Goal: Task Accomplishment & Management: Manage account settings

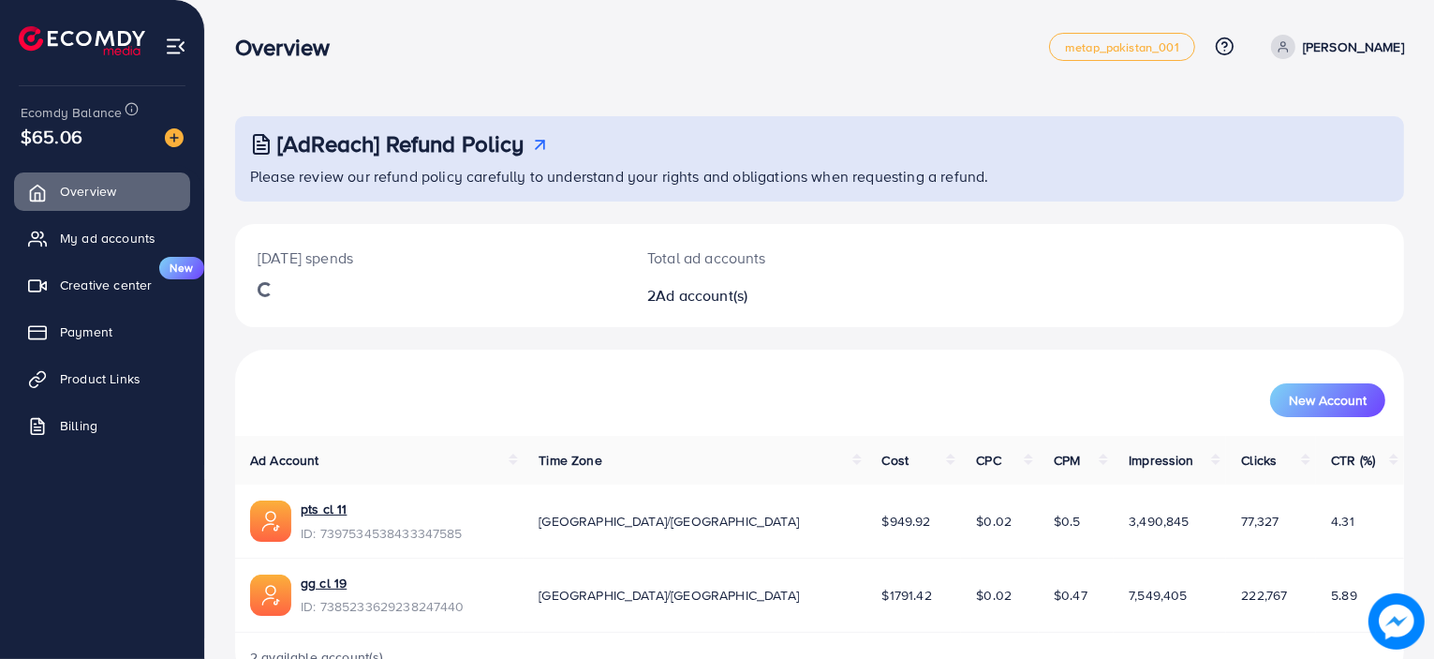
click at [289, 46] on h3 "Overview" at bounding box center [290, 47] width 110 height 27
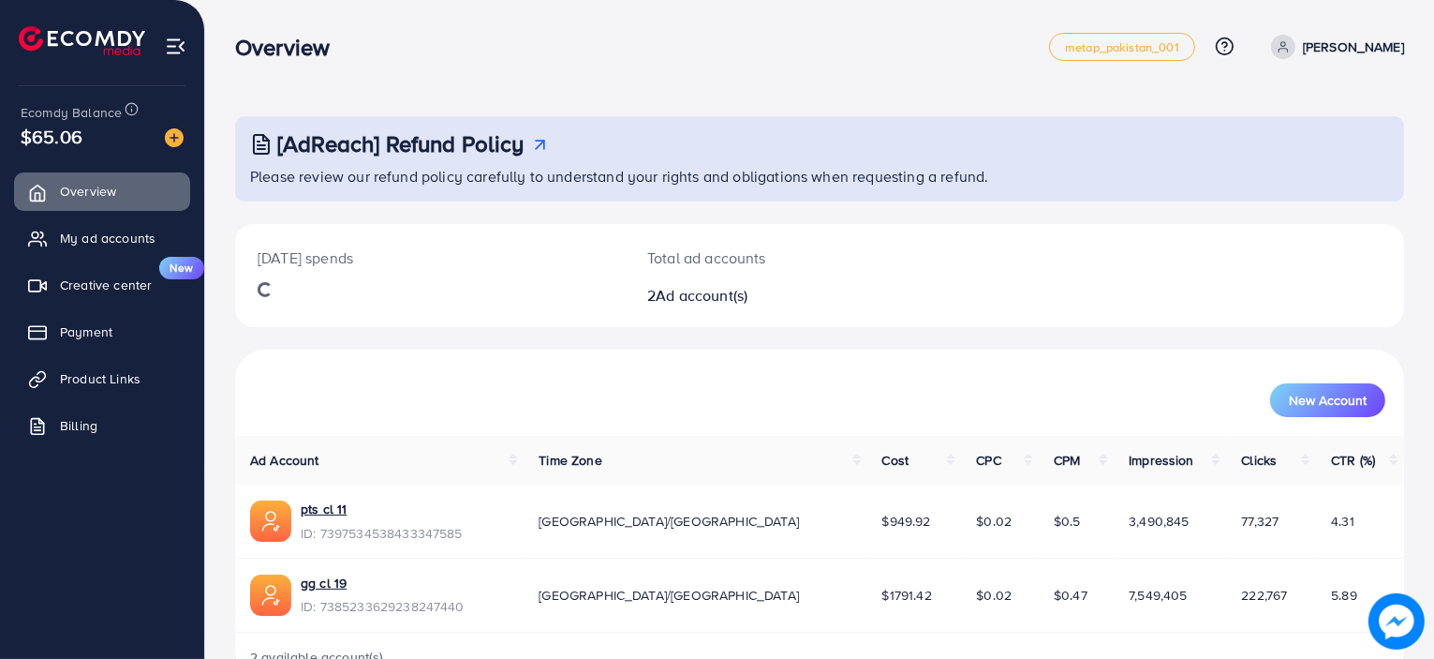
click at [289, 46] on h3 "Overview" at bounding box center [290, 47] width 110 height 27
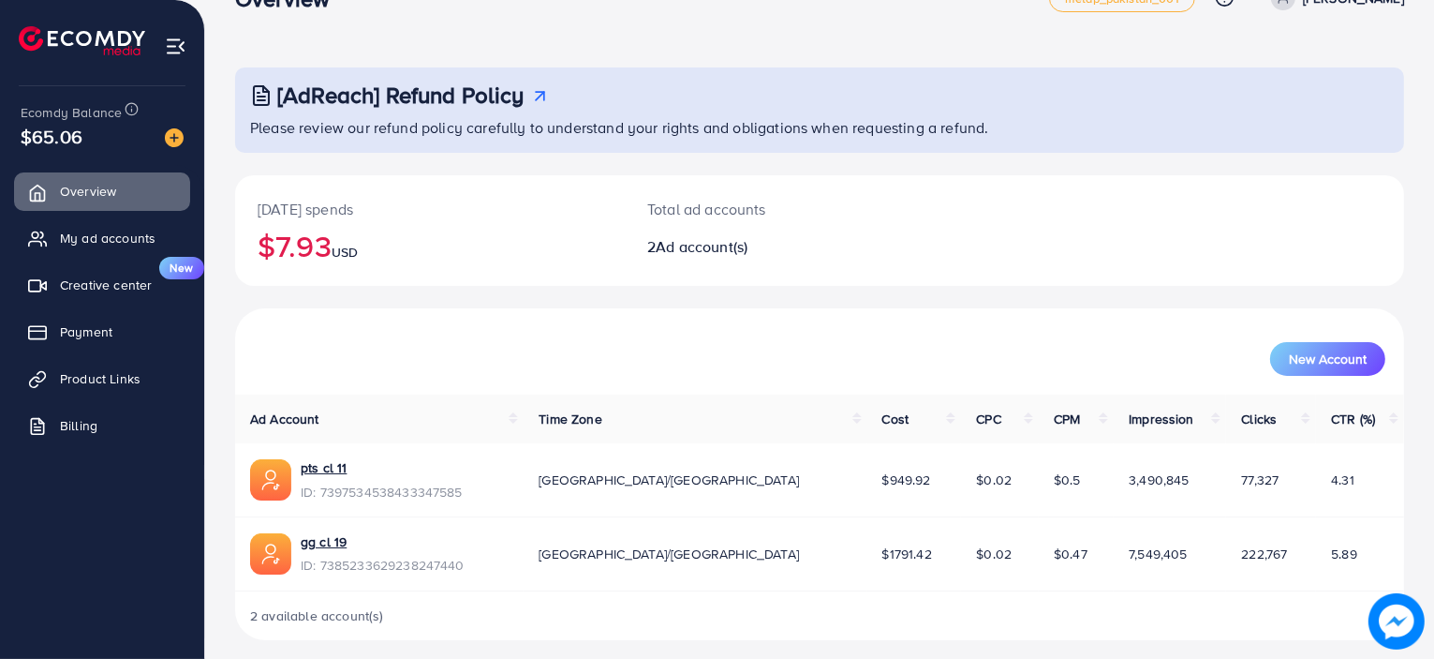
scroll to position [47, 0]
click at [131, 246] on span "My ad accounts" at bounding box center [113, 238] width 96 height 19
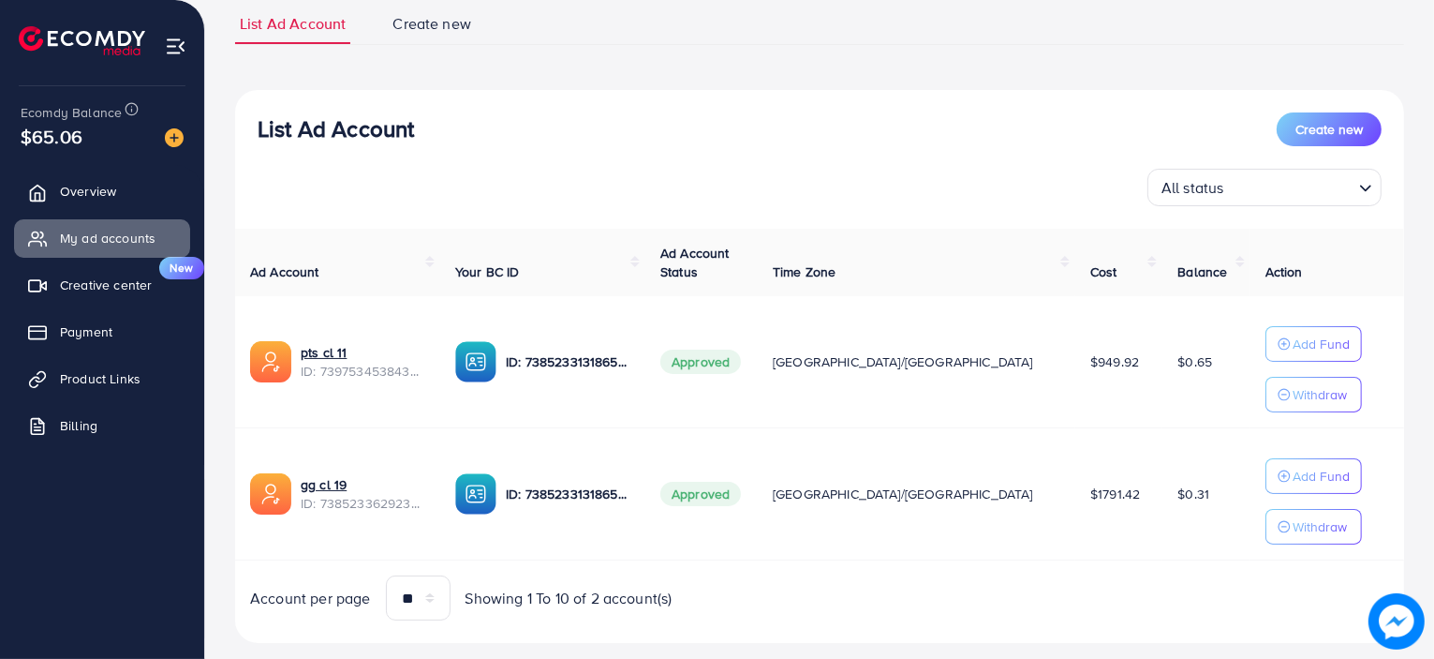
scroll to position [169, 0]
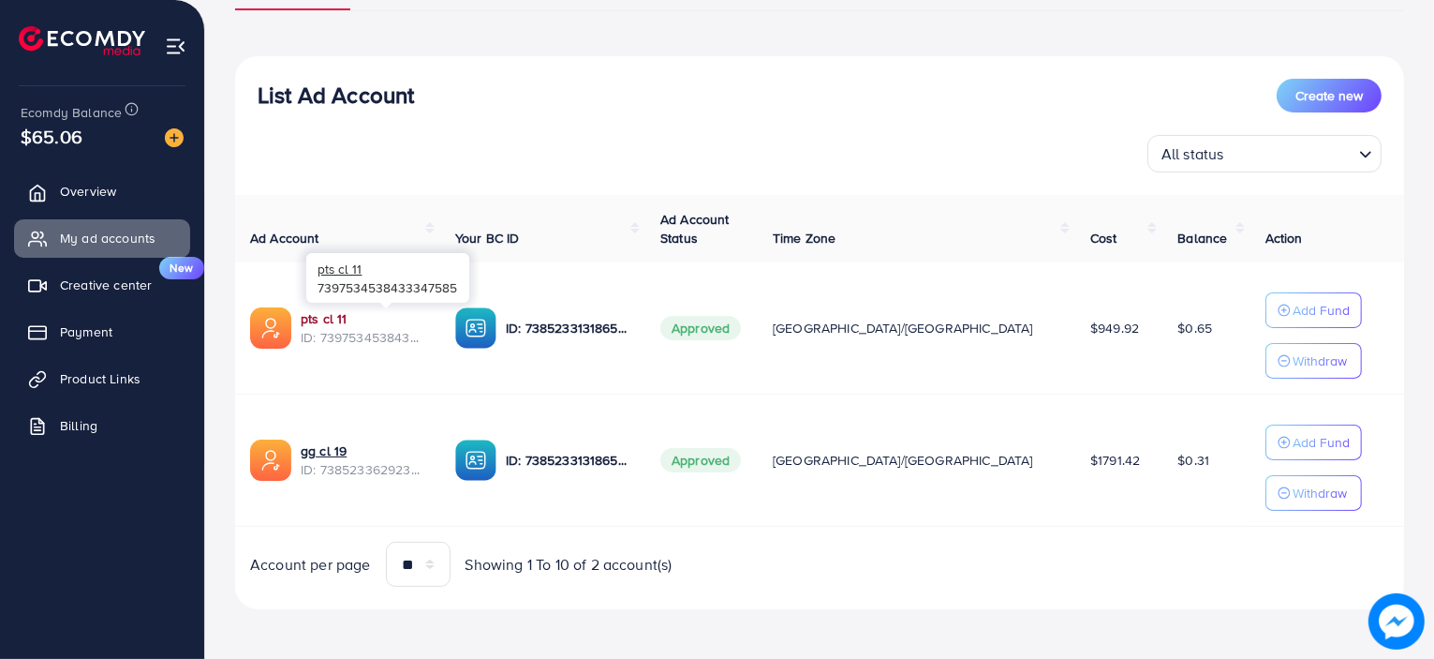
click at [331, 313] on link "pts cl 11" at bounding box center [363, 318] width 125 height 19
drag, startPoint x: 416, startPoint y: 99, endPoint x: 336, endPoint y: 98, distance: 79.6
click at [336, 98] on div "List Ad Account Create new" at bounding box center [820, 96] width 1124 height 34
click at [266, 94] on h3 "List Ad Account" at bounding box center [336, 94] width 156 height 27
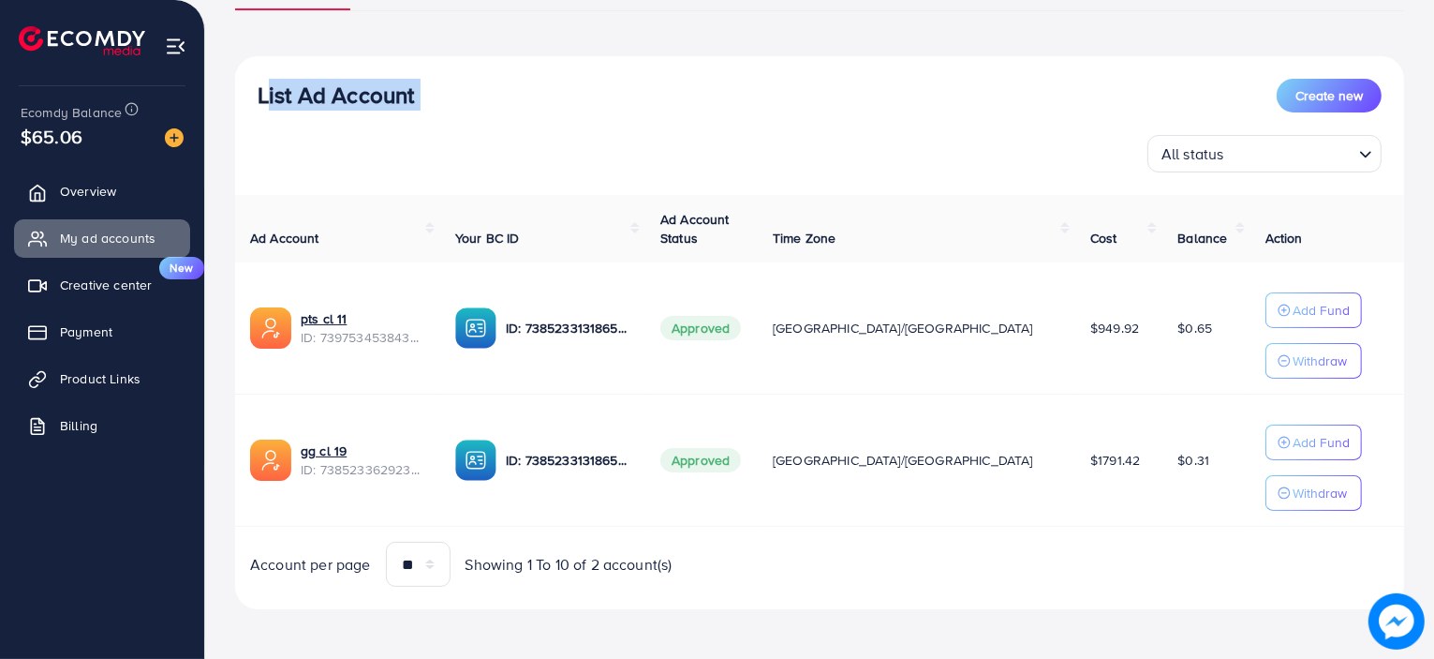
click at [266, 94] on h3 "List Ad Account" at bounding box center [336, 94] width 156 height 27
click at [723, 593] on div "List Ad Account Create new All status Loading... Ad Account Your BC ID Ad Accou…" at bounding box center [819, 333] width 1169 height 554
